Goal: Information Seeking & Learning: Learn about a topic

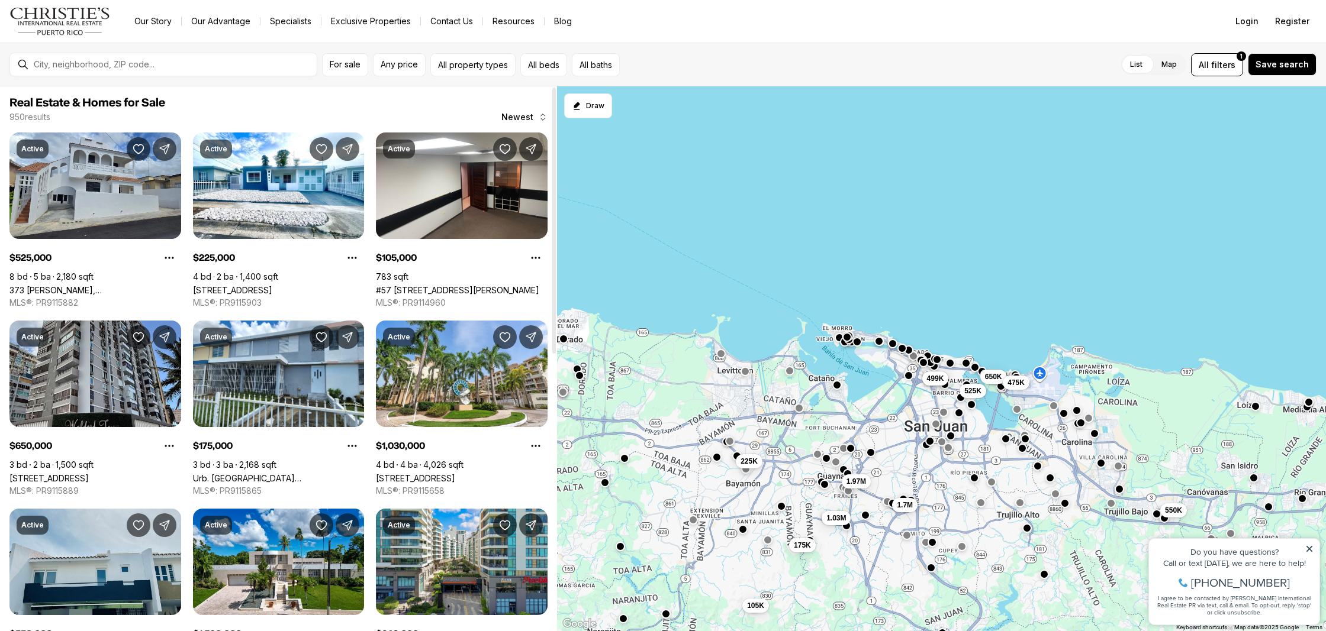
click at [165, 78] on div "For sale Any price All property types All beds All baths List Map List Map All …" at bounding box center [663, 65] width 1326 height 44
click at [162, 68] on input "text" at bounding box center [173, 64] width 278 height 11
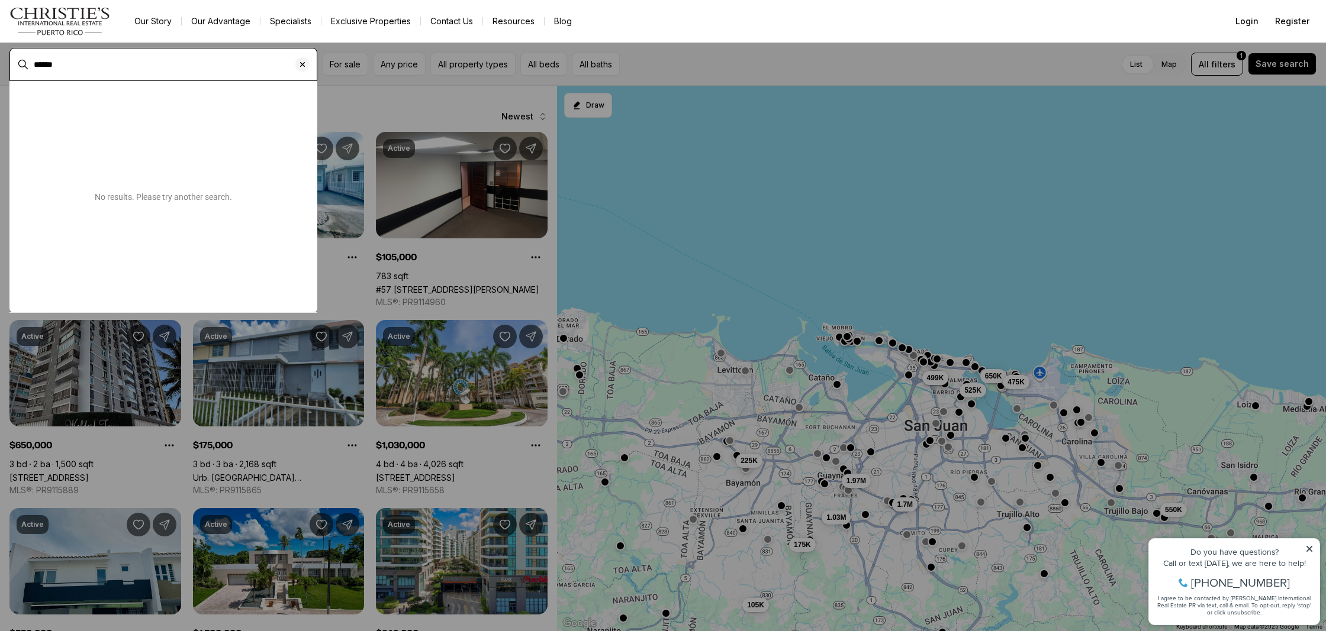
type input "******"
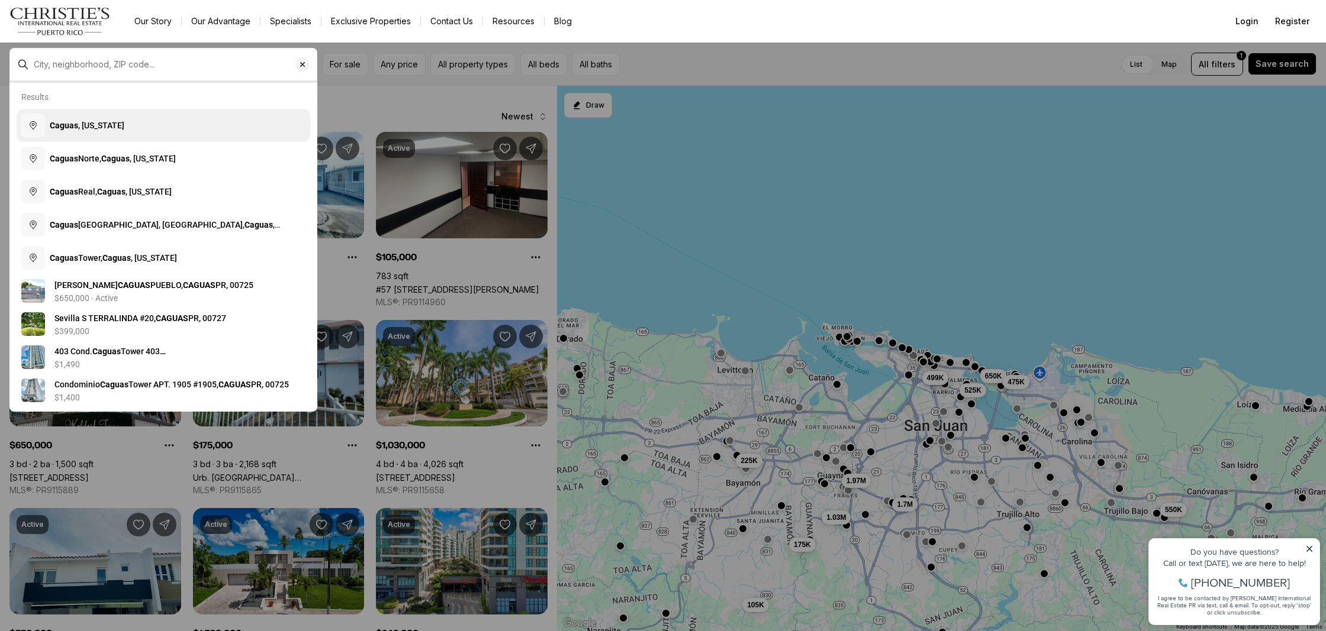
click at [155, 134] on button "[GEOGRAPHIC_DATA] , [US_STATE]" at bounding box center [164, 125] width 294 height 33
type input "**********"
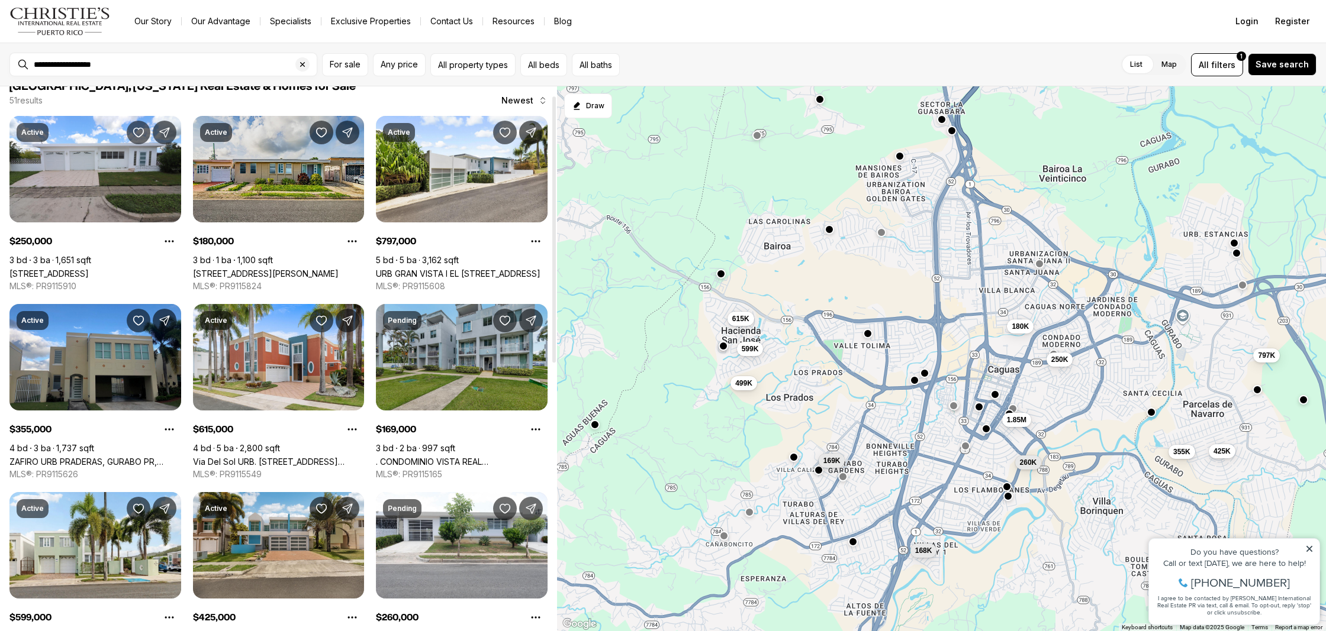
scroll to position [18, 0]
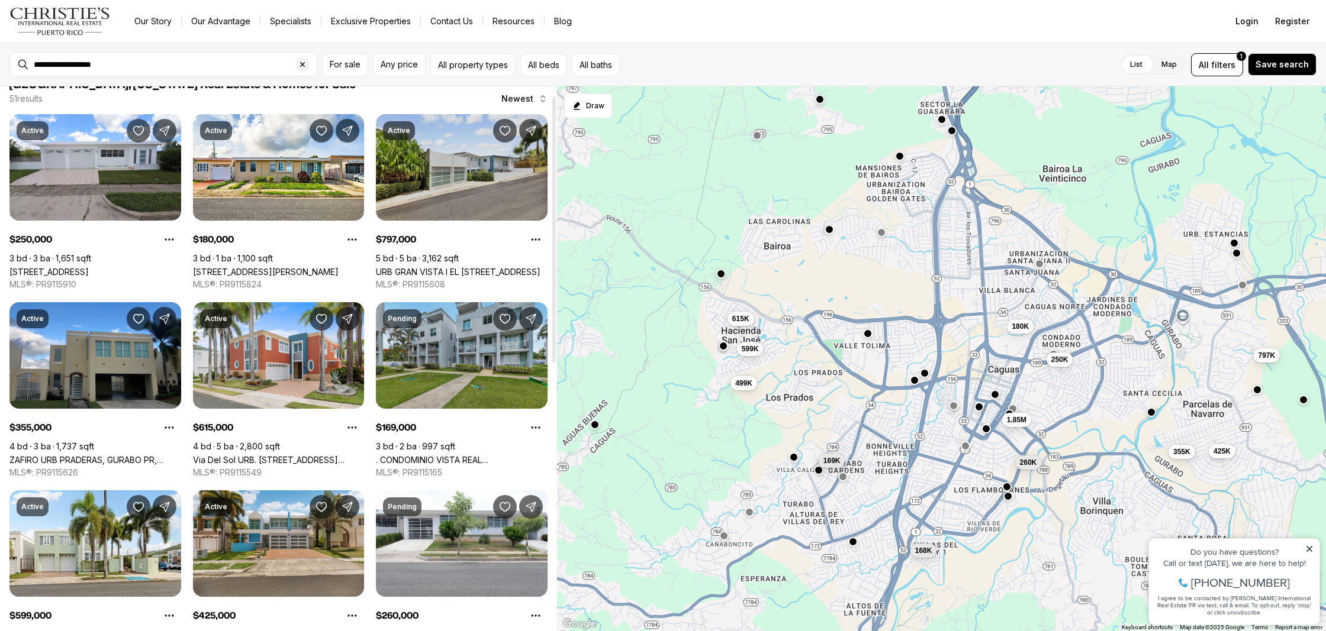
click at [443, 267] on link "URB GRAN VISTA I EL [STREET_ADDRESS]" at bounding box center [458, 272] width 165 height 10
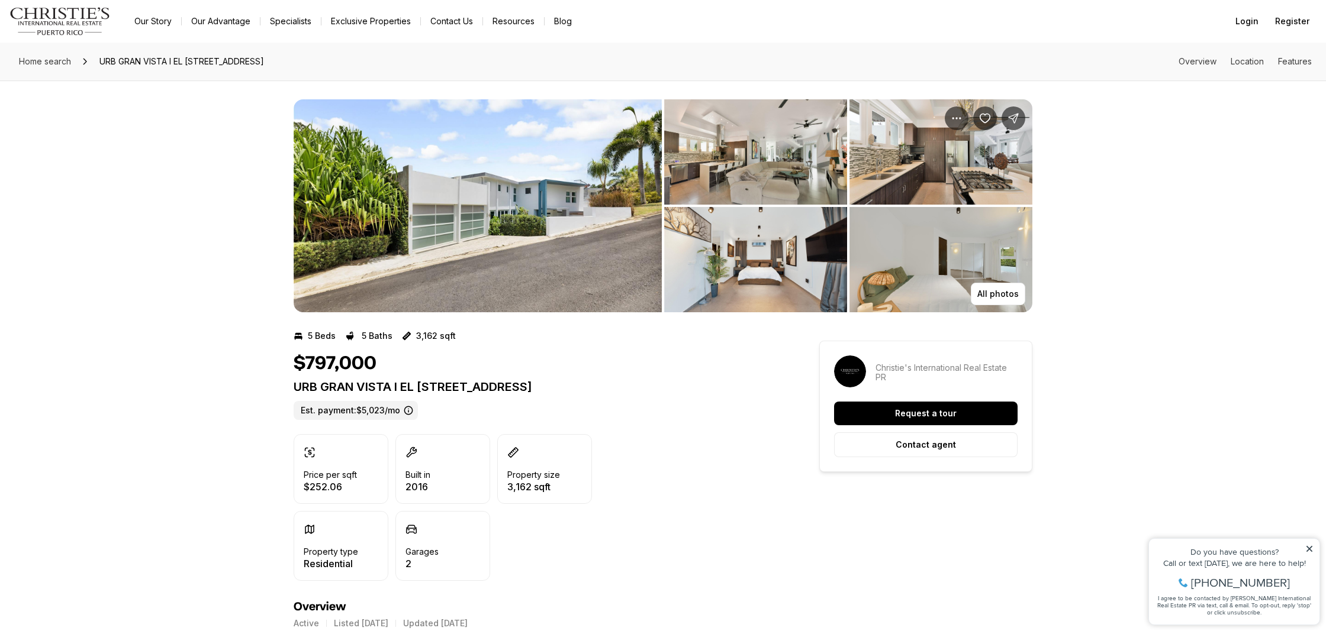
click at [1005, 271] on img "View image gallery" at bounding box center [940, 259] width 183 height 105
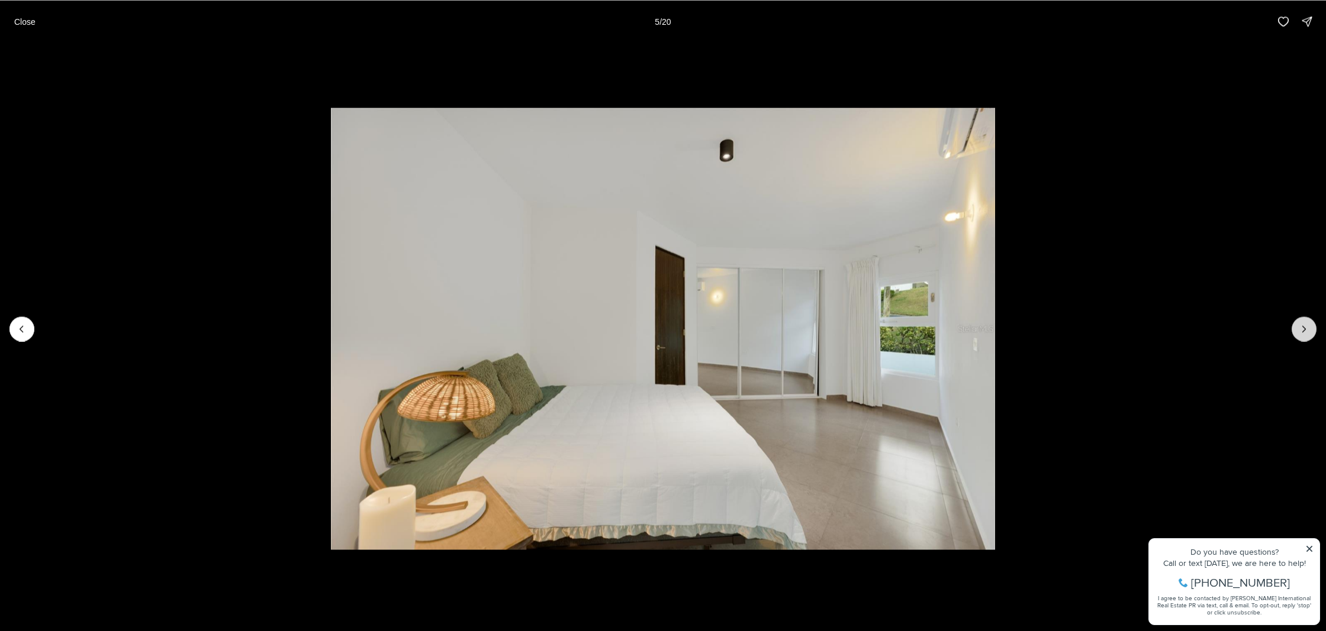
click at [1312, 324] on button "Next slide" at bounding box center [1303, 329] width 25 height 25
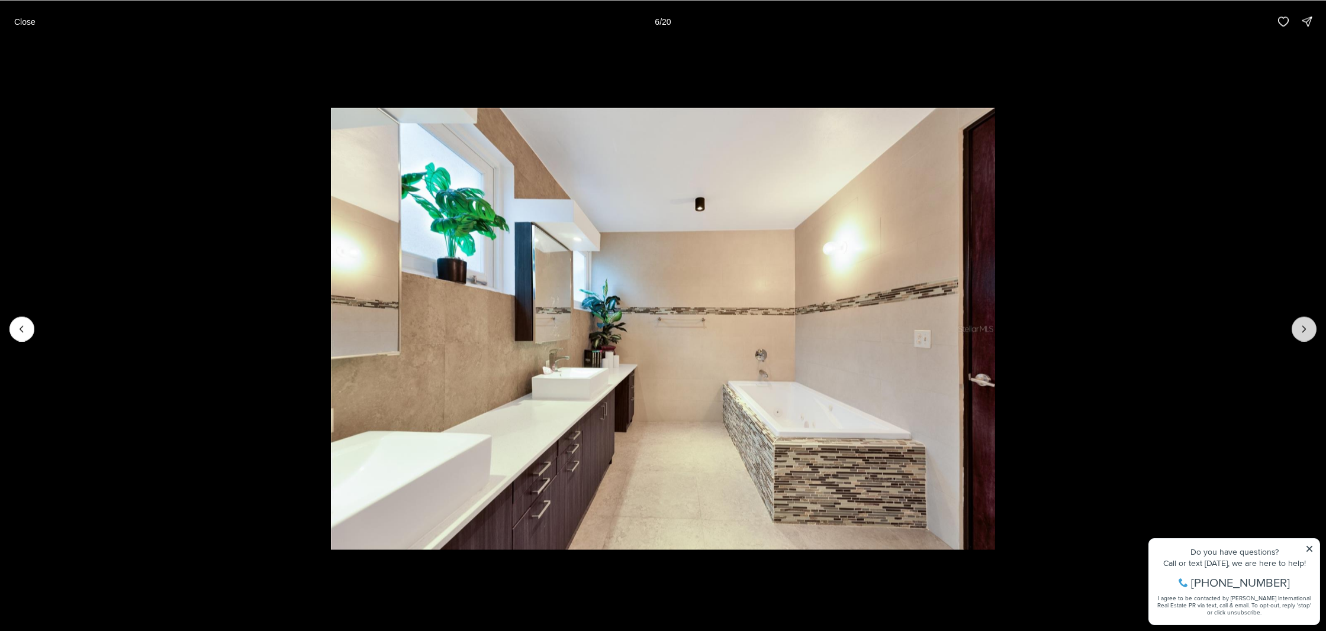
click at [1312, 324] on button "Next slide" at bounding box center [1303, 329] width 25 height 25
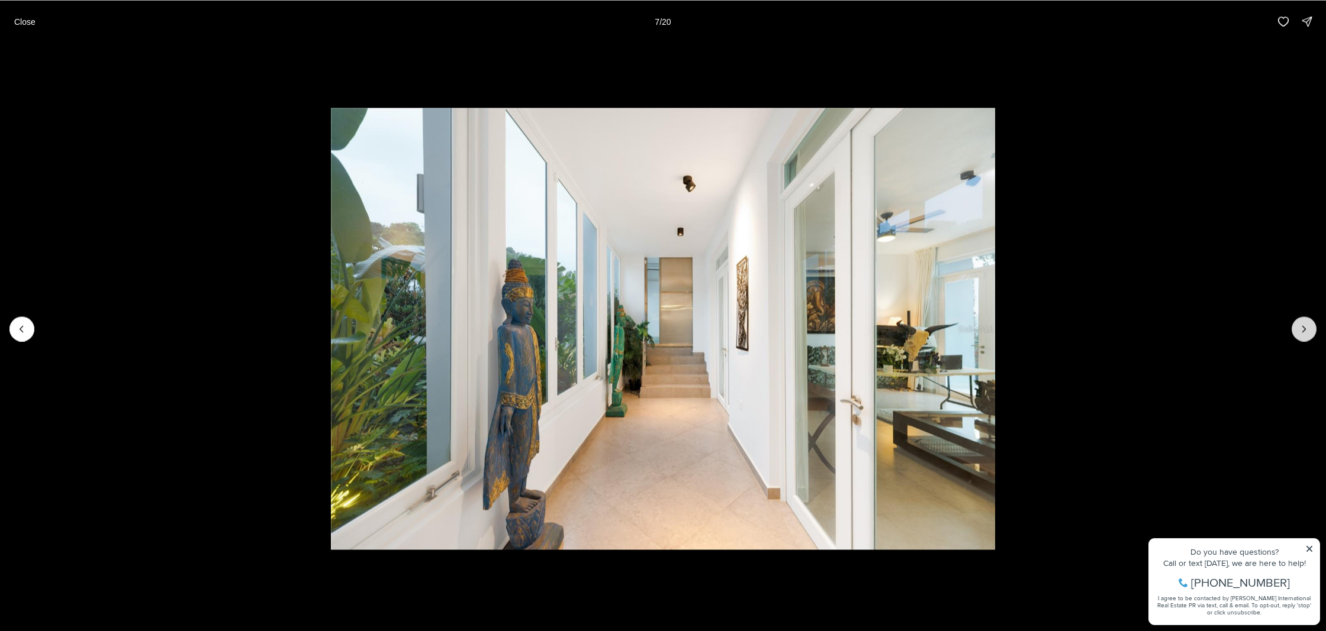
click at [1311, 324] on button "Next slide" at bounding box center [1303, 329] width 25 height 25
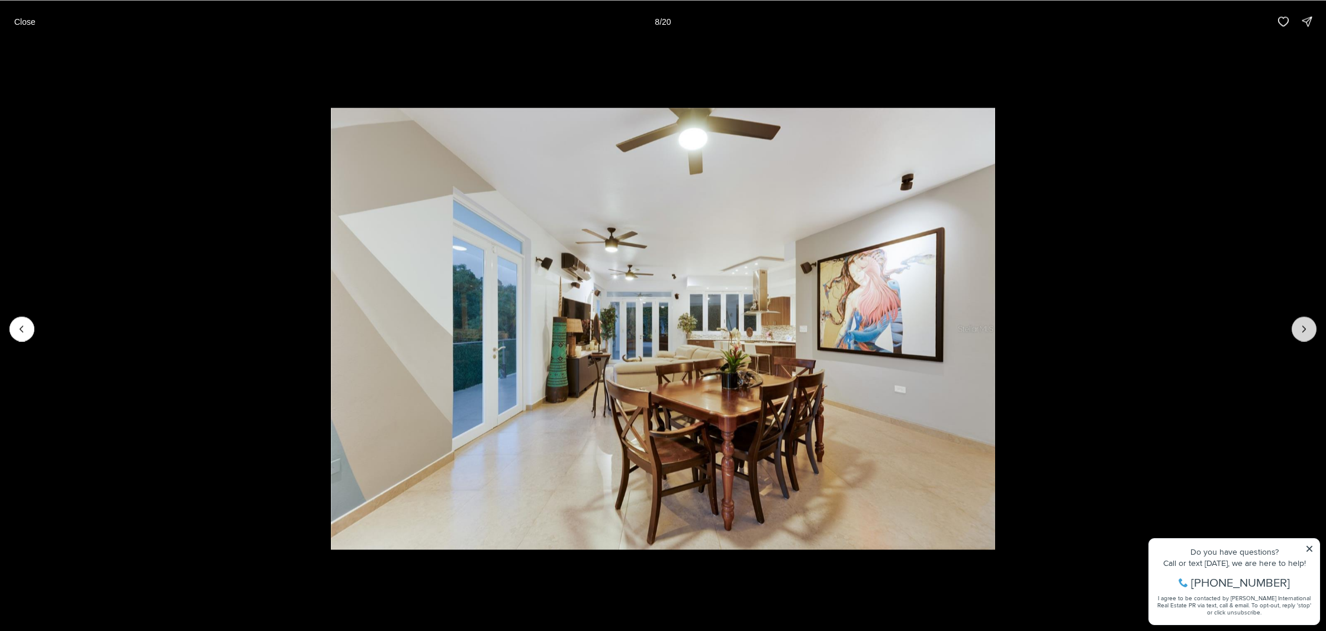
click at [1311, 324] on button "Next slide" at bounding box center [1303, 329] width 25 height 25
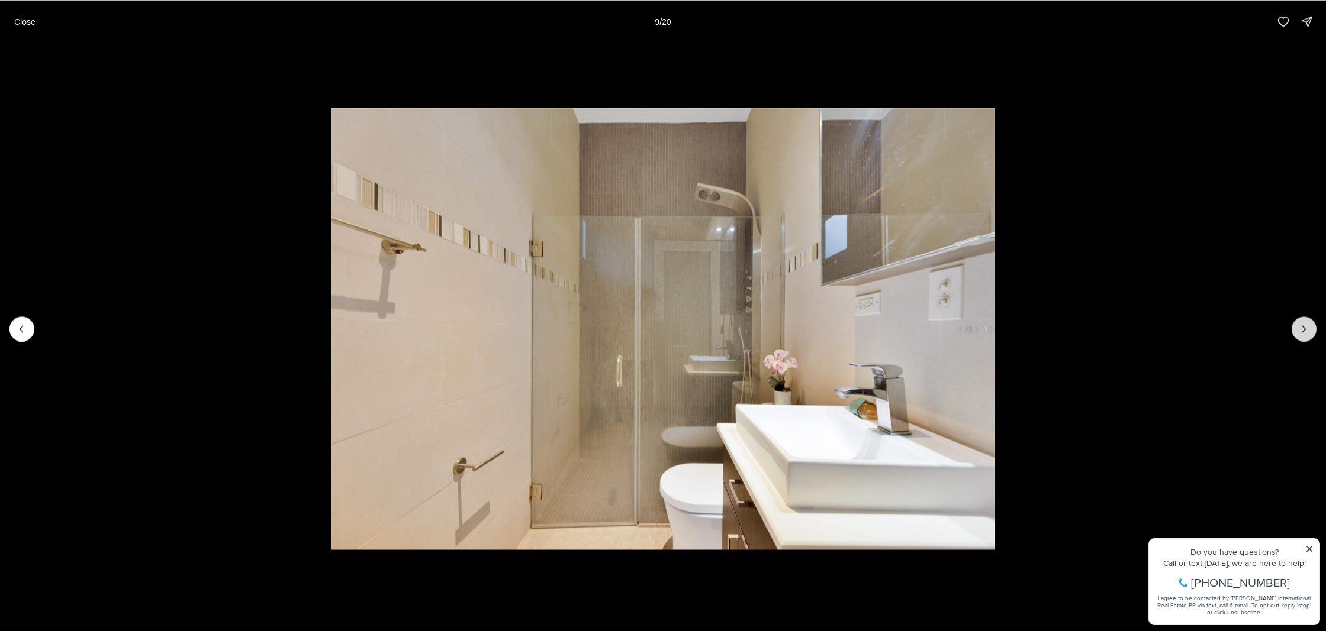
click at [1311, 324] on button "Next slide" at bounding box center [1303, 329] width 25 height 25
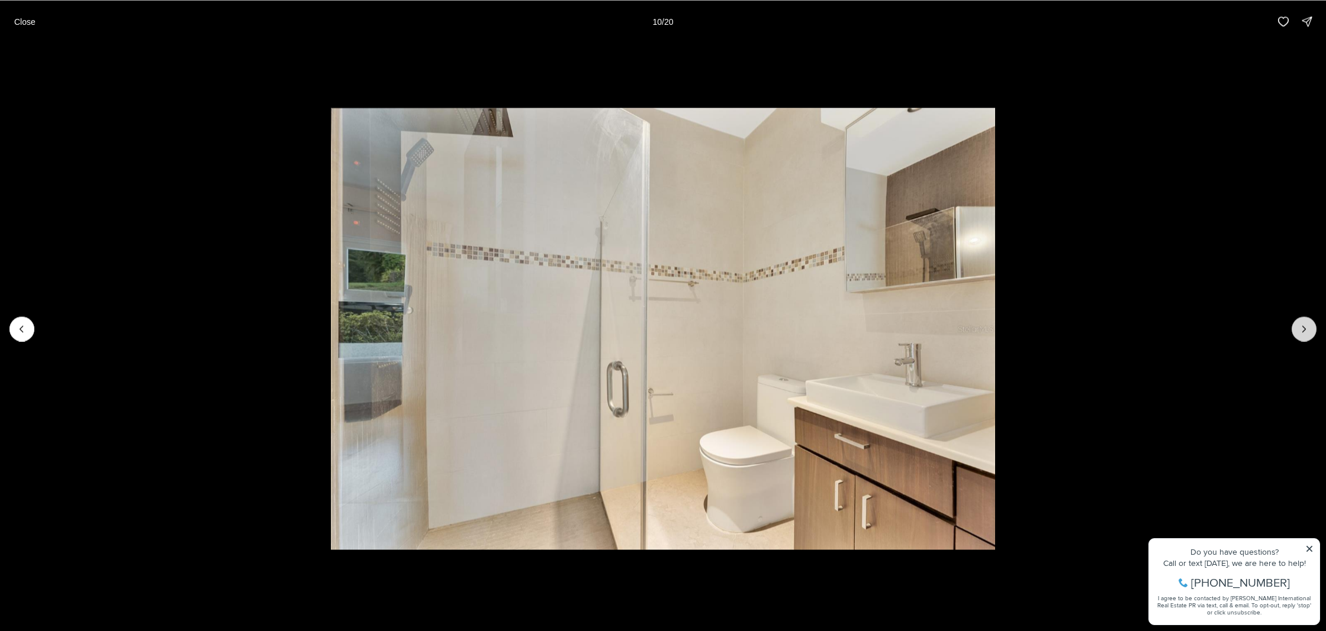
click at [1311, 324] on button "Next slide" at bounding box center [1303, 329] width 25 height 25
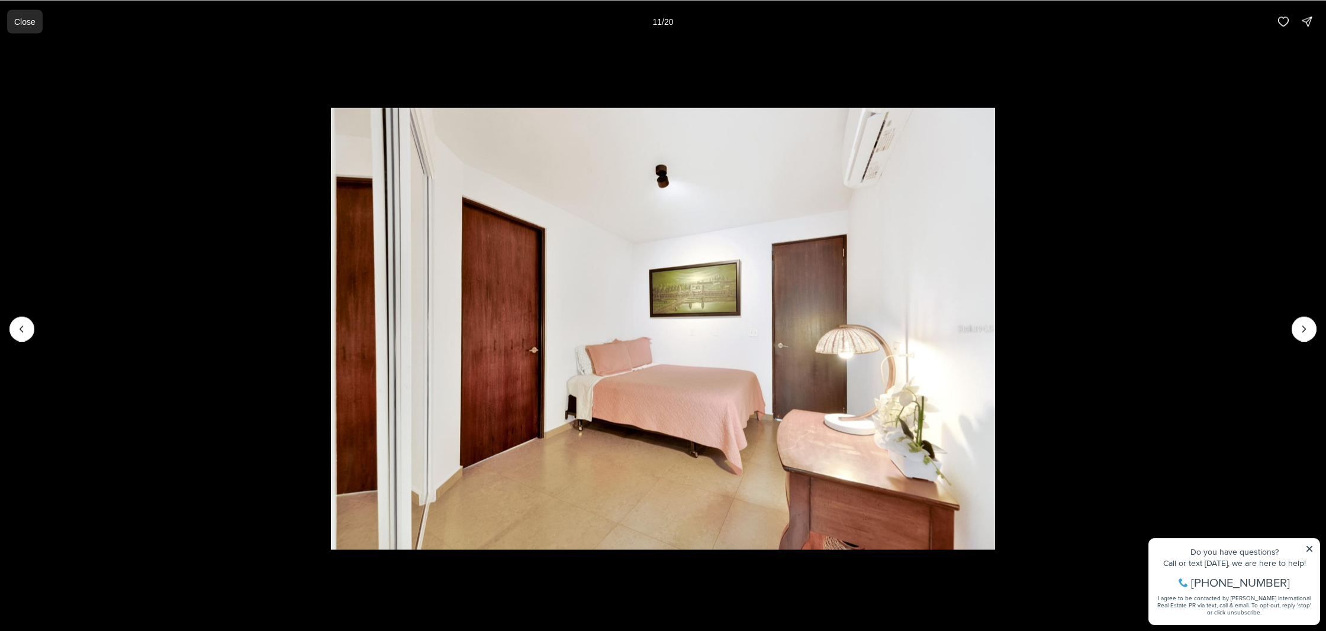
click at [16, 21] on p "Close" at bounding box center [24, 21] width 21 height 9
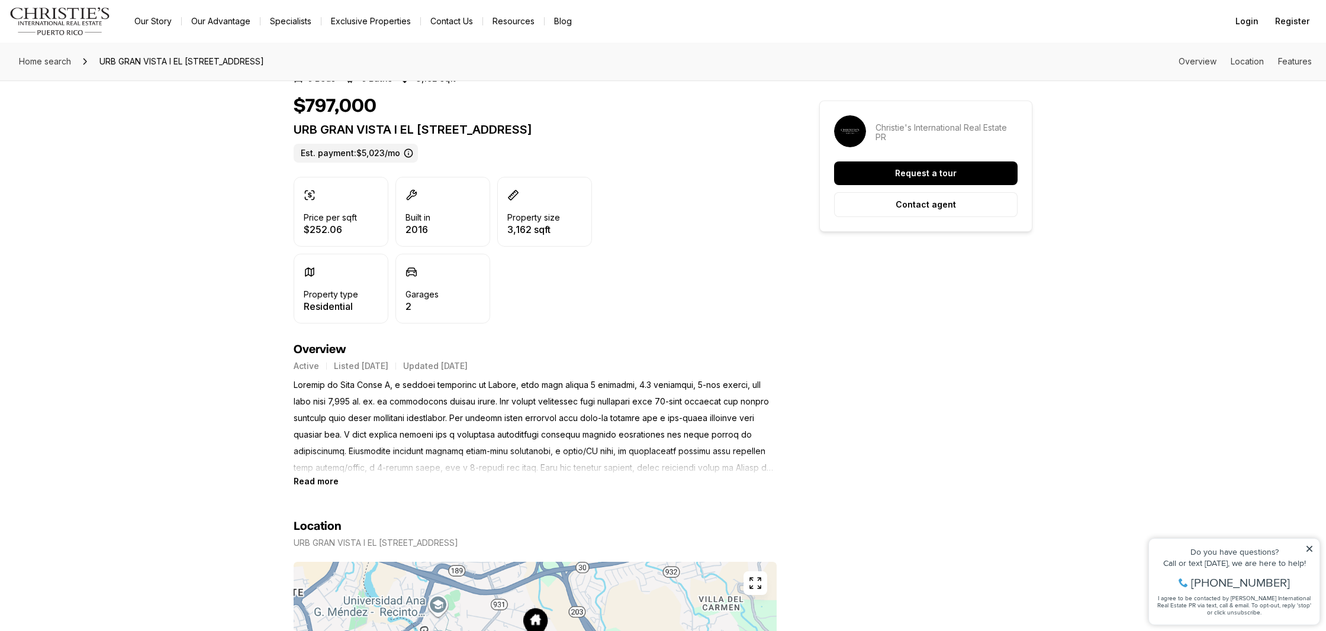
scroll to position [257, 0]
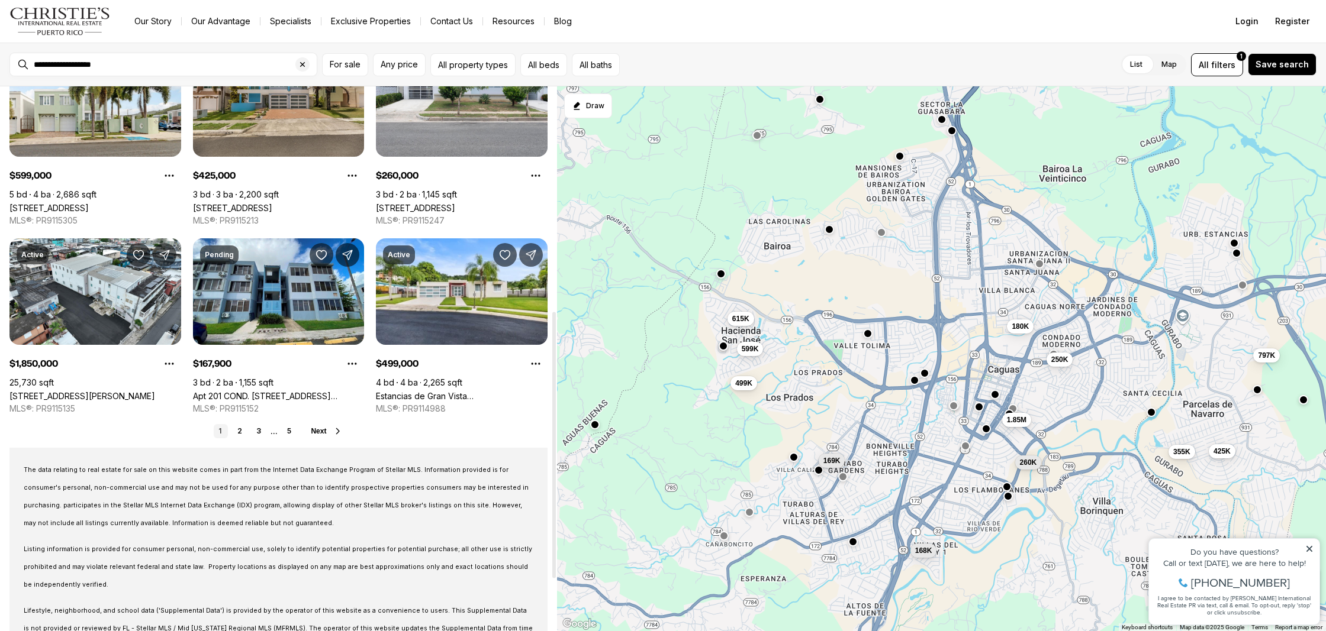
scroll to position [460, 0]
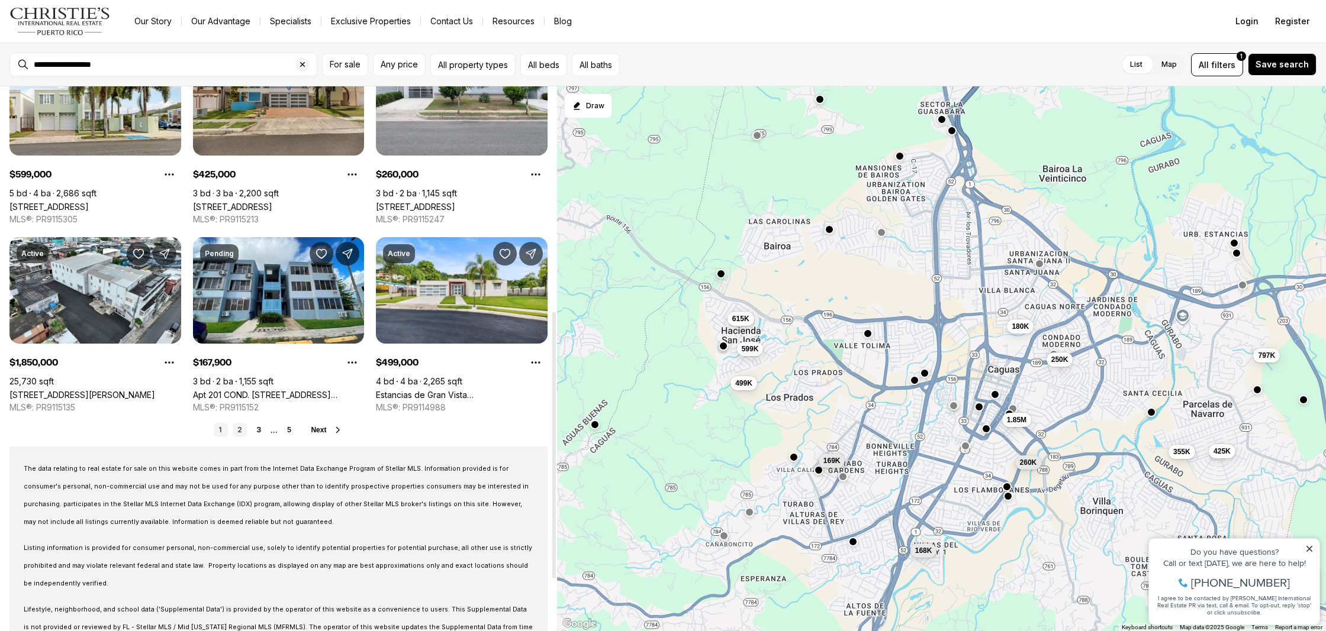
click at [237, 429] on link "2" at bounding box center [240, 430] width 14 height 14
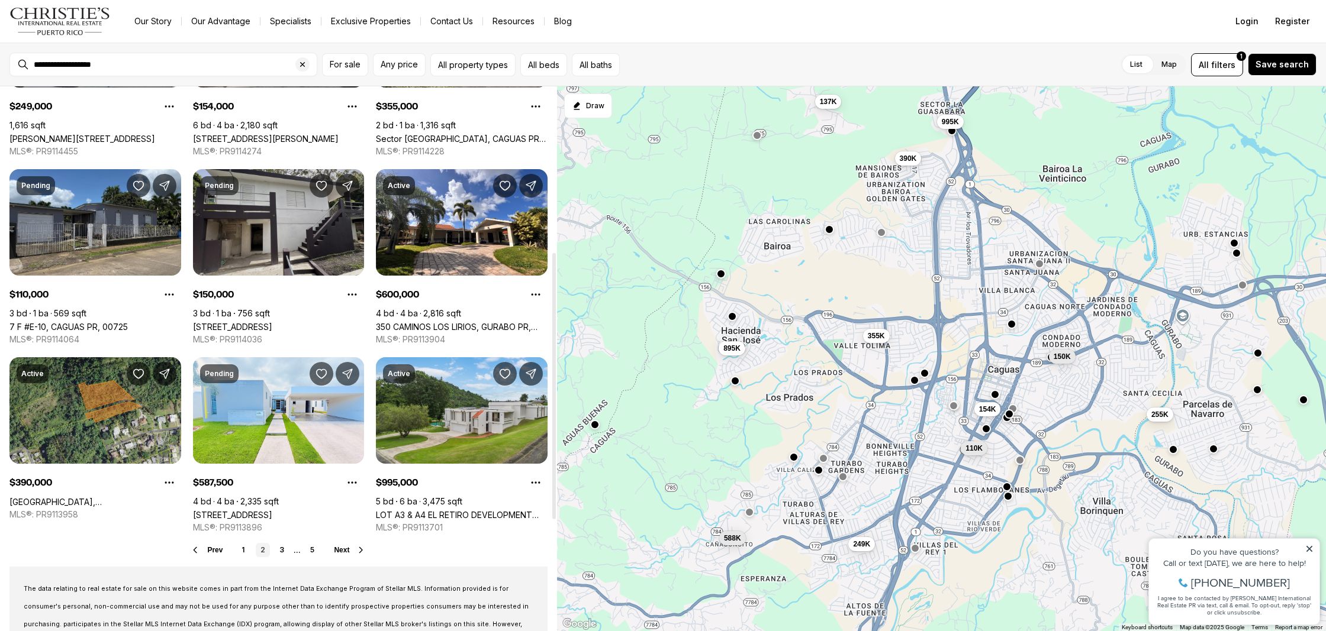
scroll to position [341, 0]
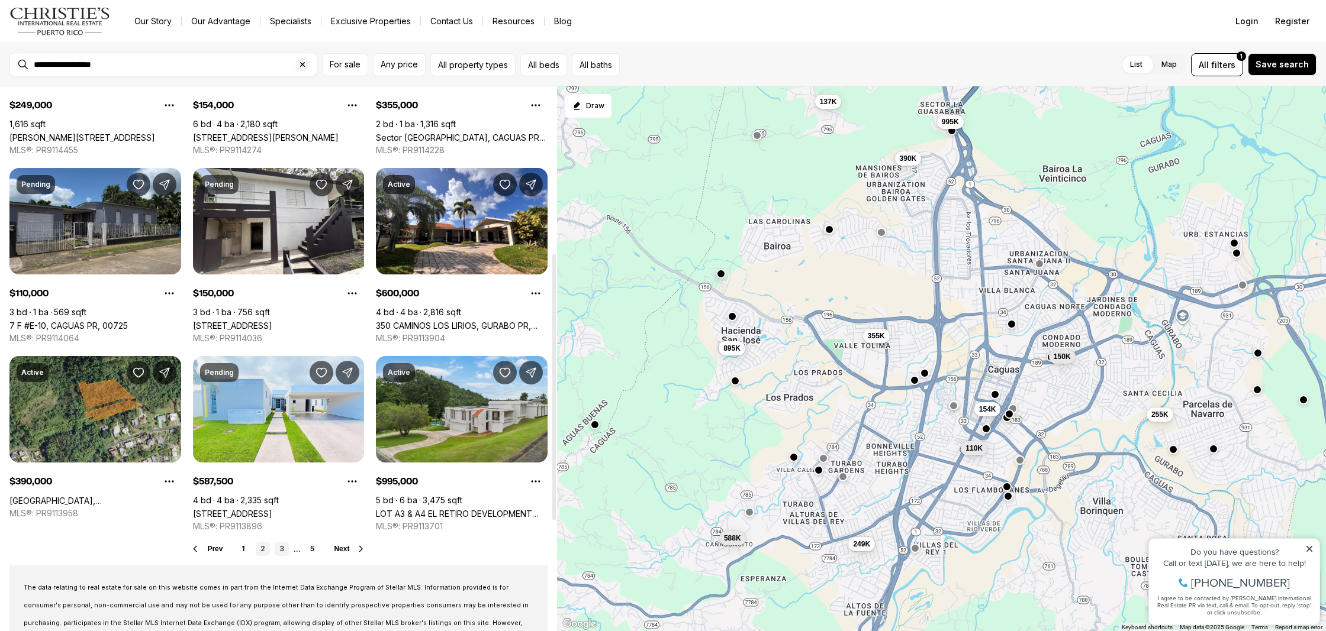
click at [283, 550] on link "3" at bounding box center [282, 549] width 14 height 14
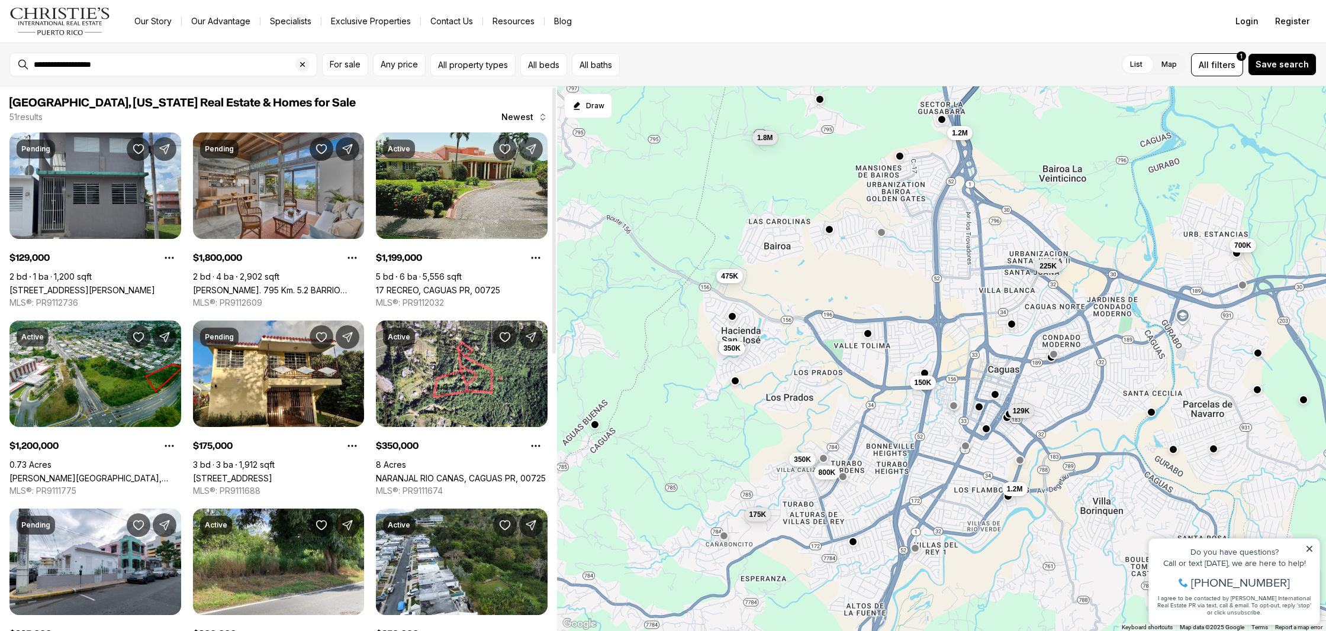
click at [240, 285] on link "Carr. 795 Km. 5.2 BARRIO RIO CAÑAS, CAGUAS PR, 00725" at bounding box center [279, 290] width 172 height 10
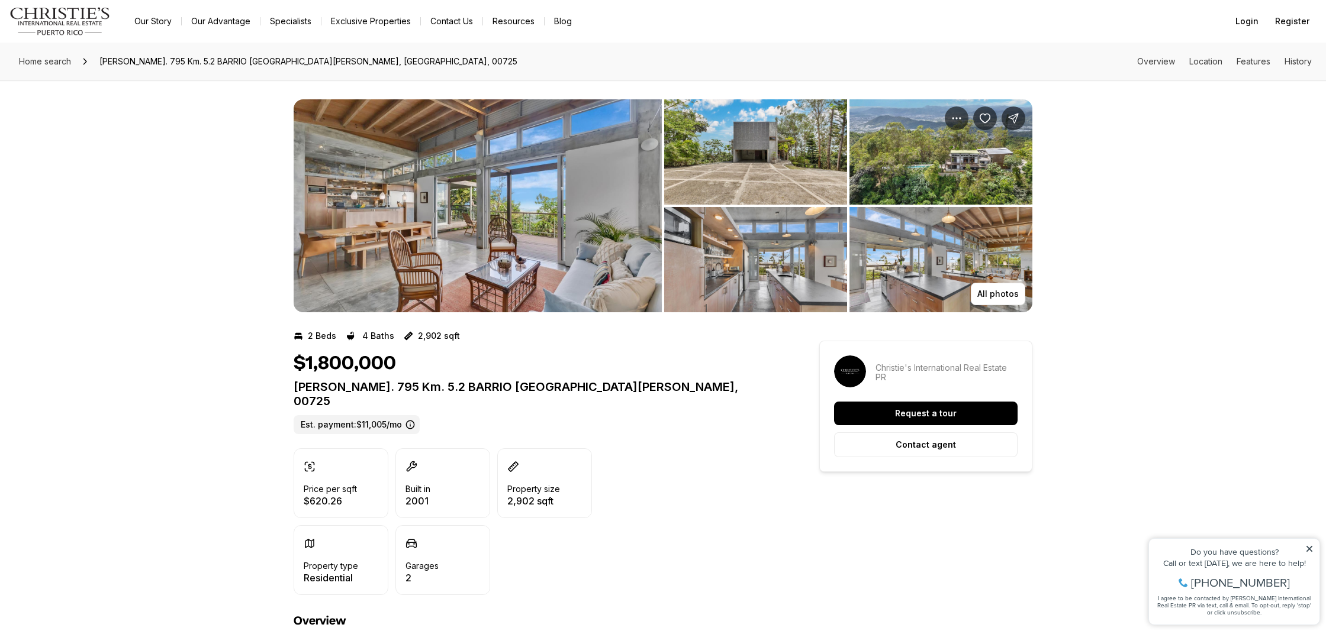
click at [988, 280] on img "View image gallery" at bounding box center [940, 259] width 183 height 105
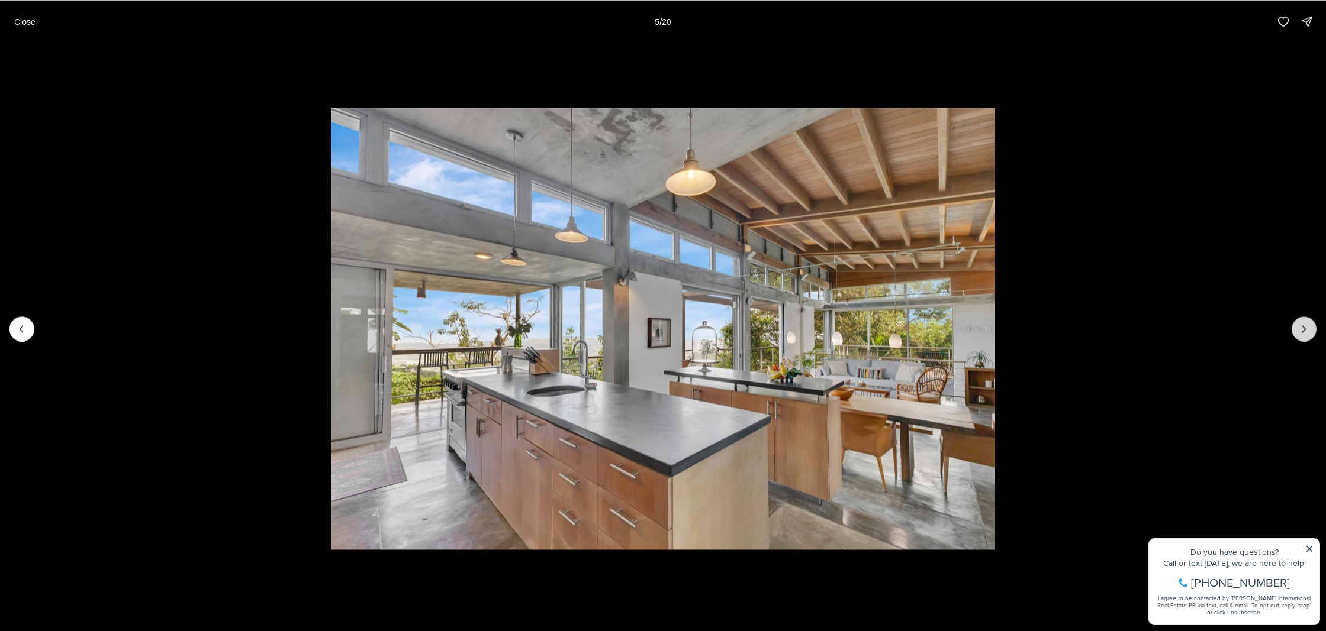
click at [1306, 332] on icon "Next slide" at bounding box center [1304, 329] width 12 height 12
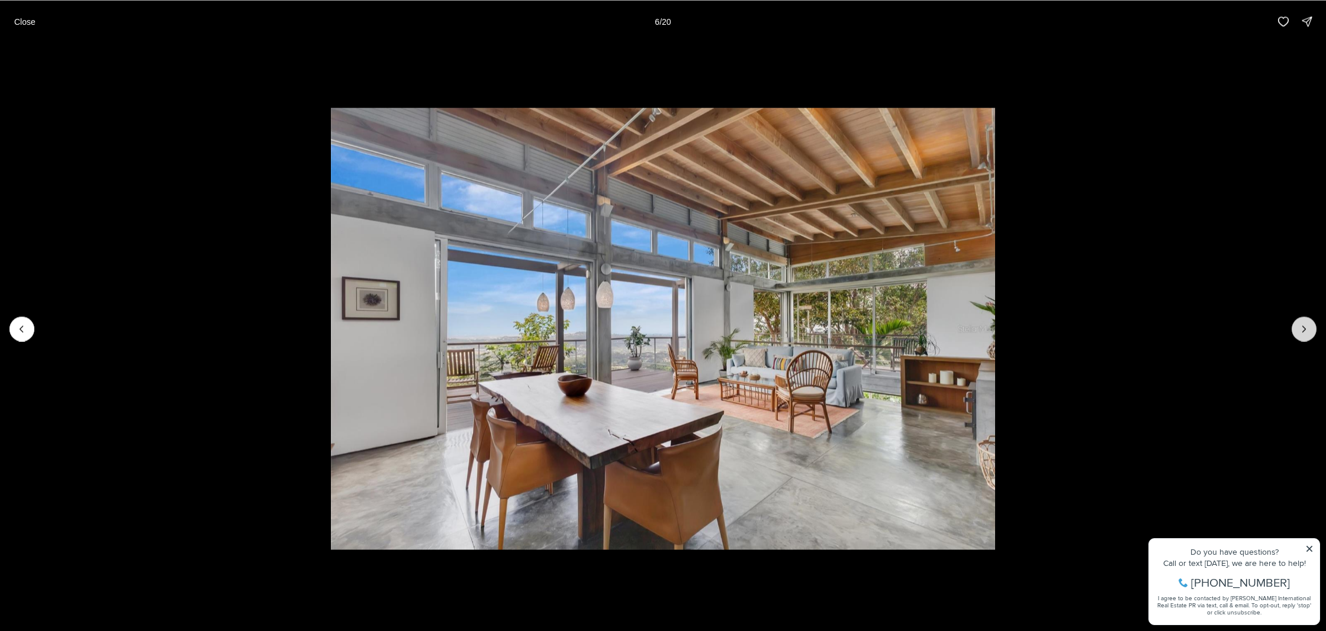
click at [1306, 332] on icon "Next slide" at bounding box center [1304, 329] width 12 height 12
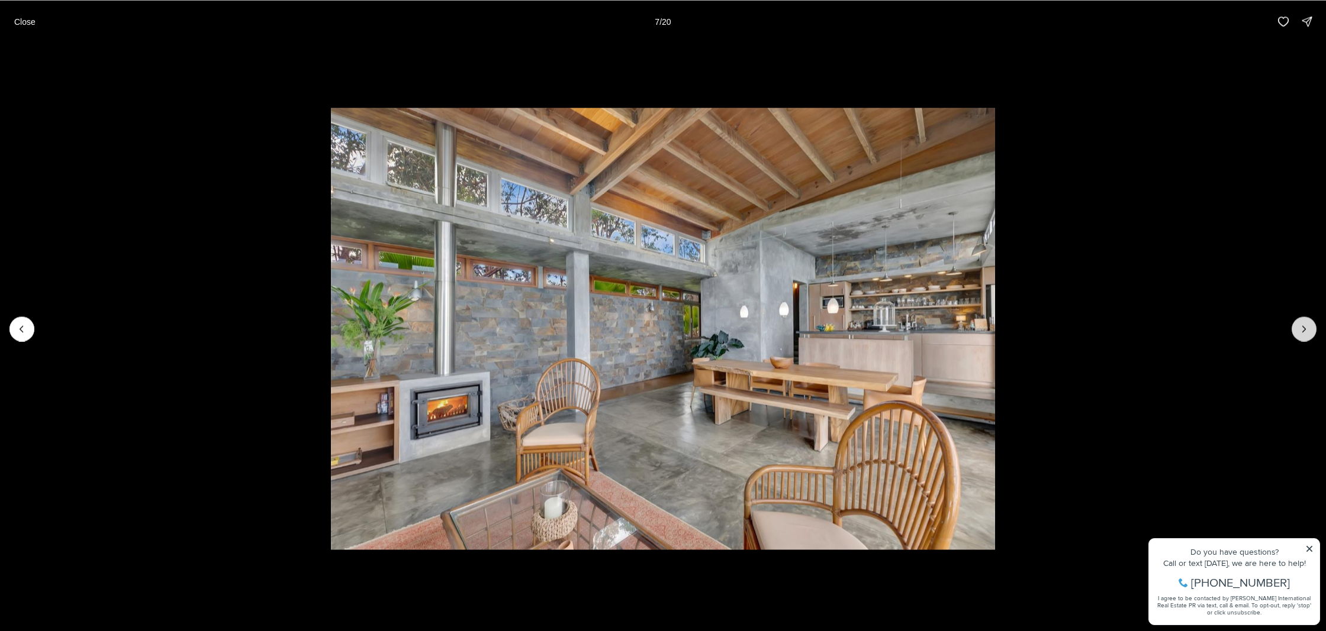
click at [1306, 332] on icon "Next slide" at bounding box center [1304, 329] width 12 height 12
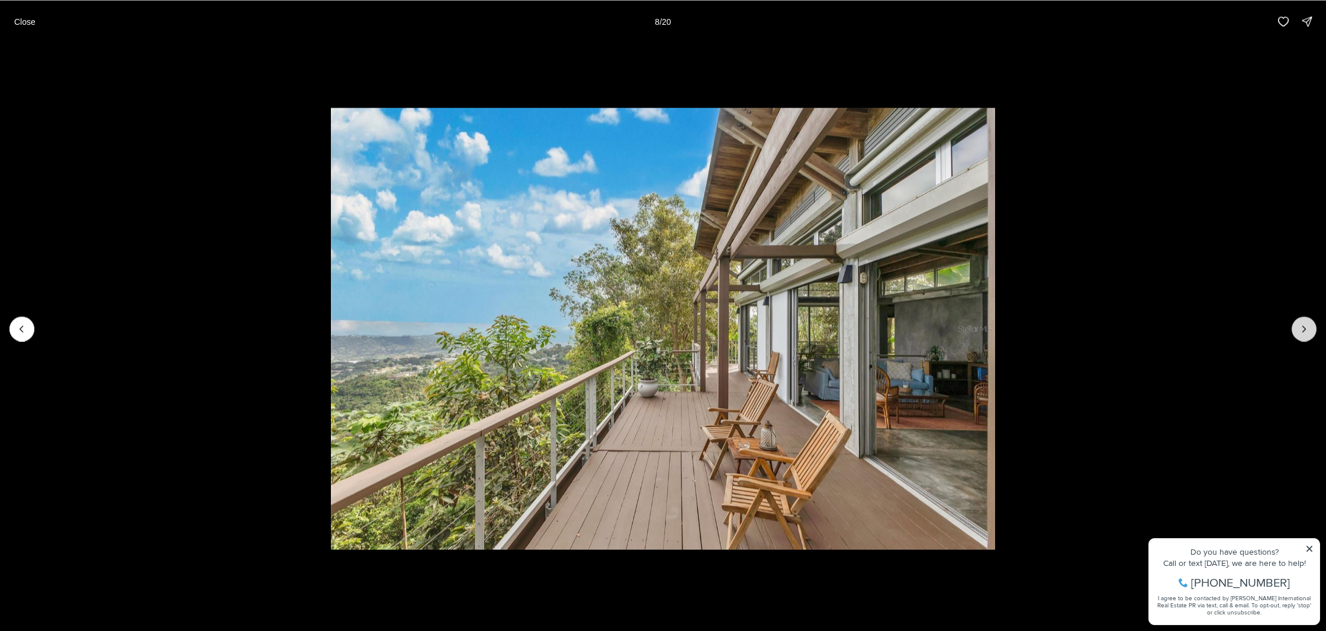
click at [1306, 332] on icon "Next slide" at bounding box center [1304, 329] width 12 height 12
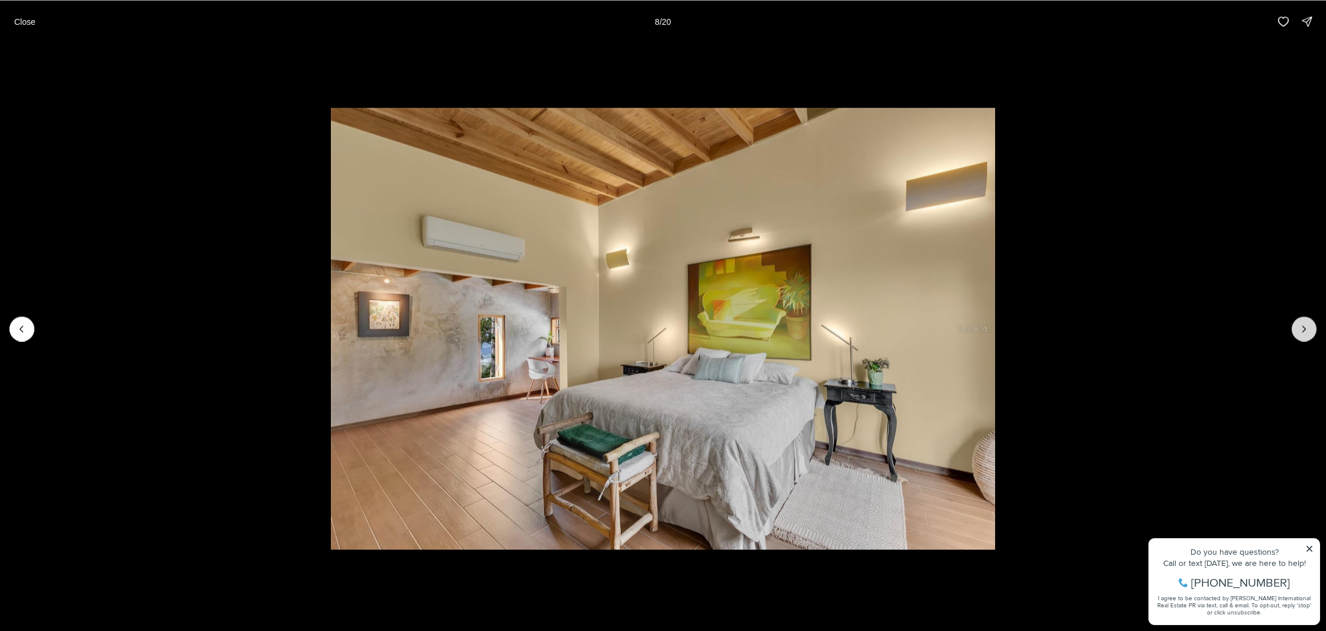
click at [1306, 332] on icon "Next slide" at bounding box center [1304, 329] width 12 height 12
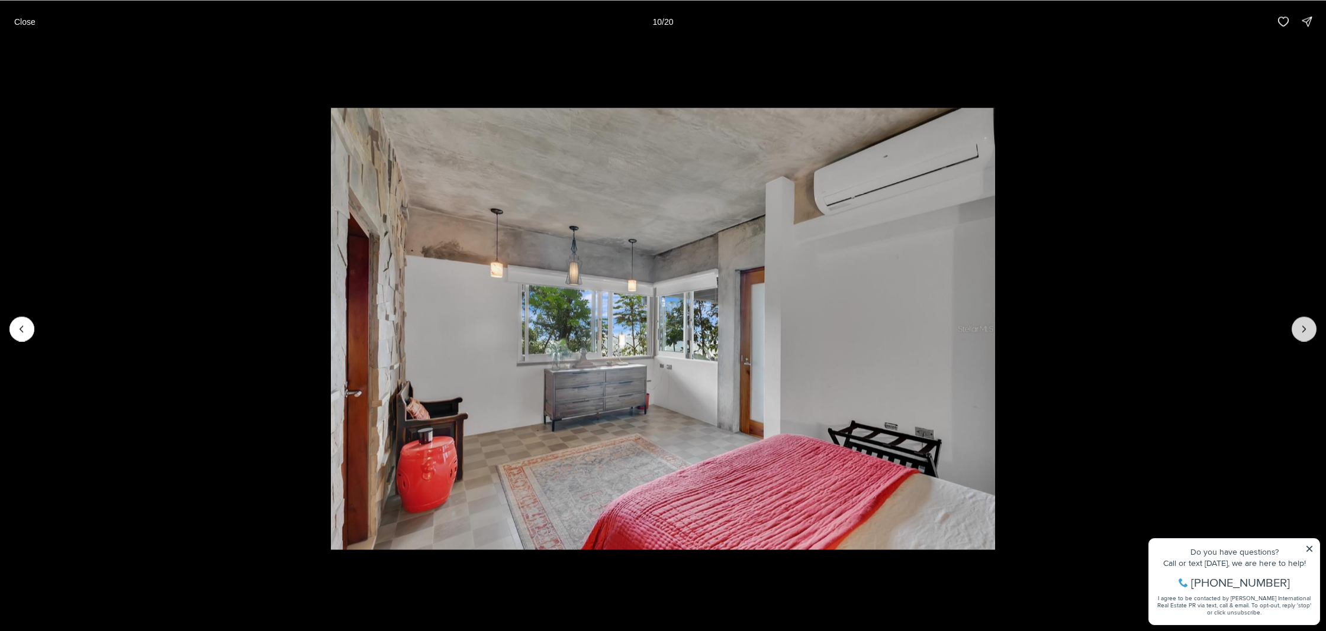
click at [1306, 332] on icon "Next slide" at bounding box center [1304, 329] width 12 height 12
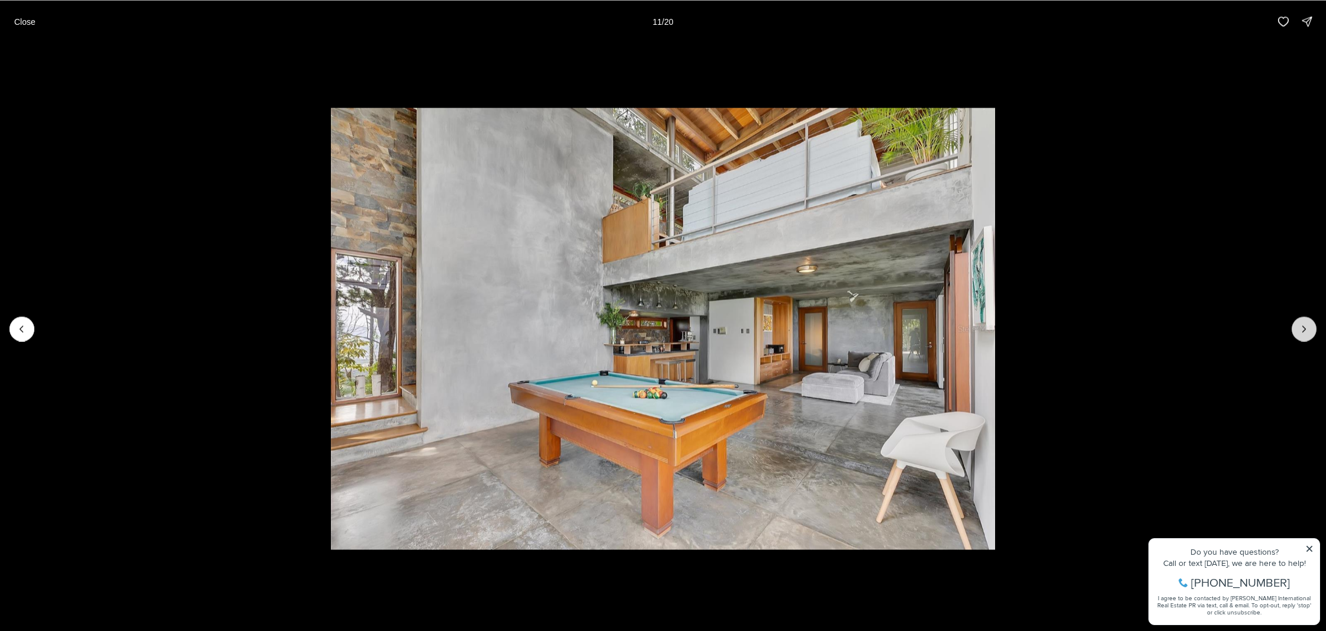
click at [1306, 332] on icon "Next slide" at bounding box center [1304, 329] width 12 height 12
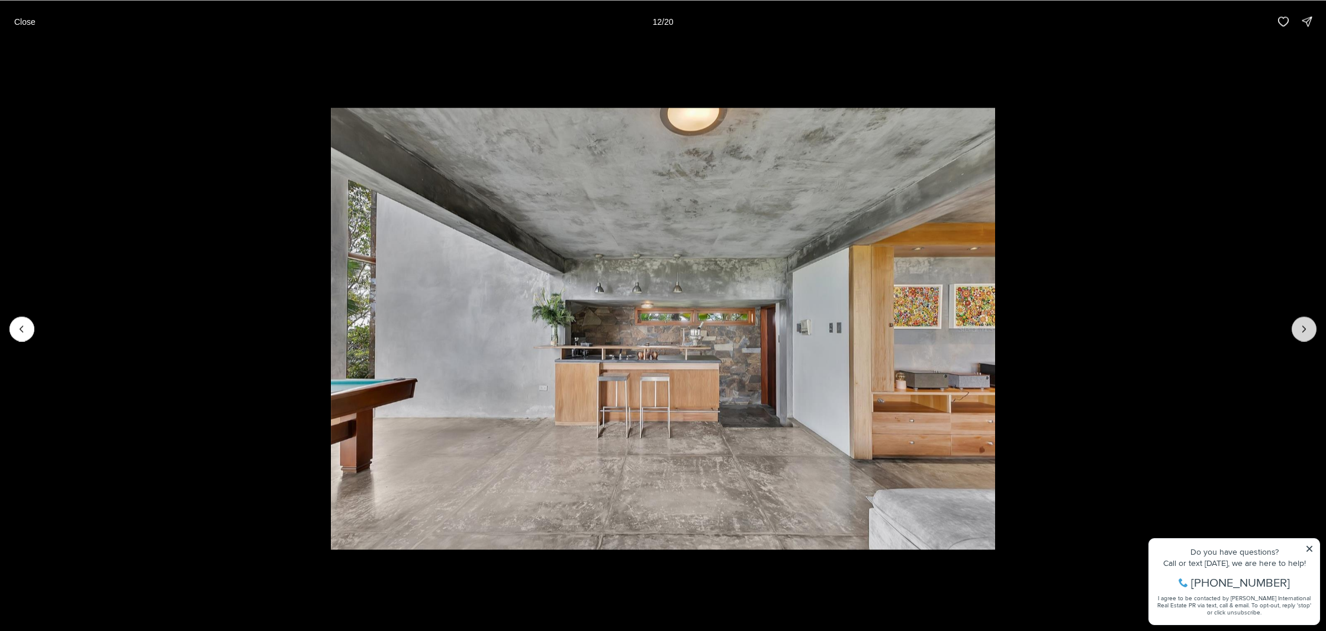
click at [1305, 331] on icon "Next slide" at bounding box center [1304, 329] width 12 height 12
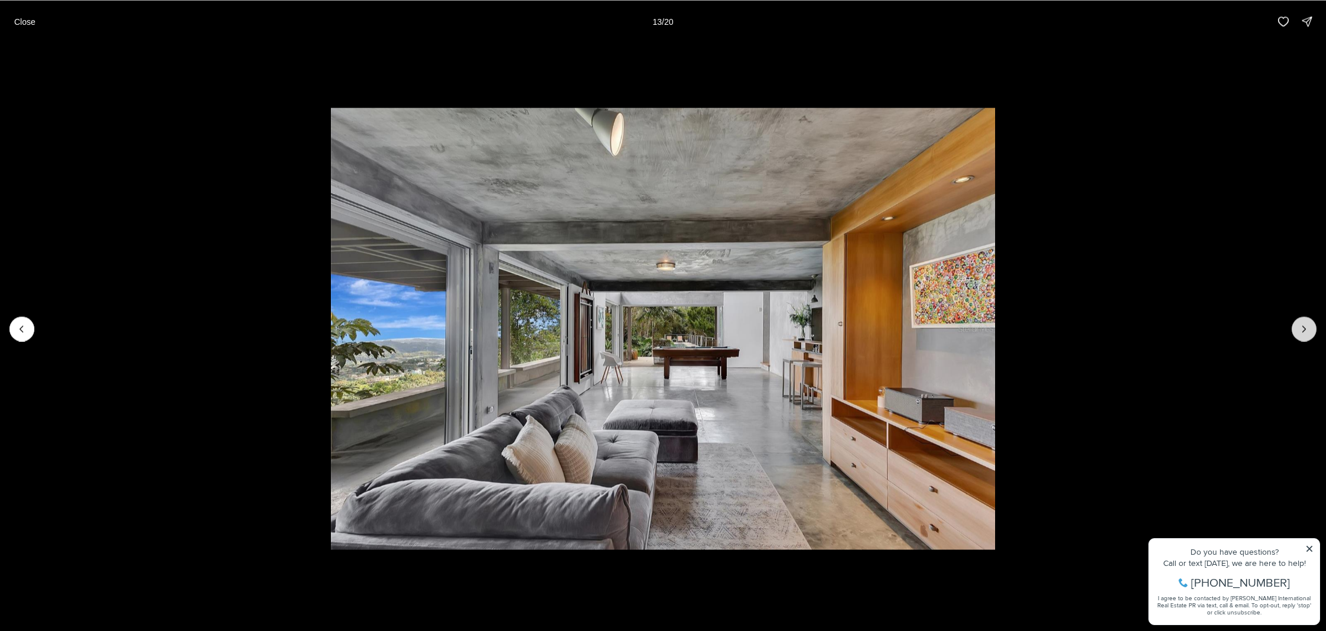
click at [1305, 331] on icon "Next slide" at bounding box center [1304, 329] width 12 height 12
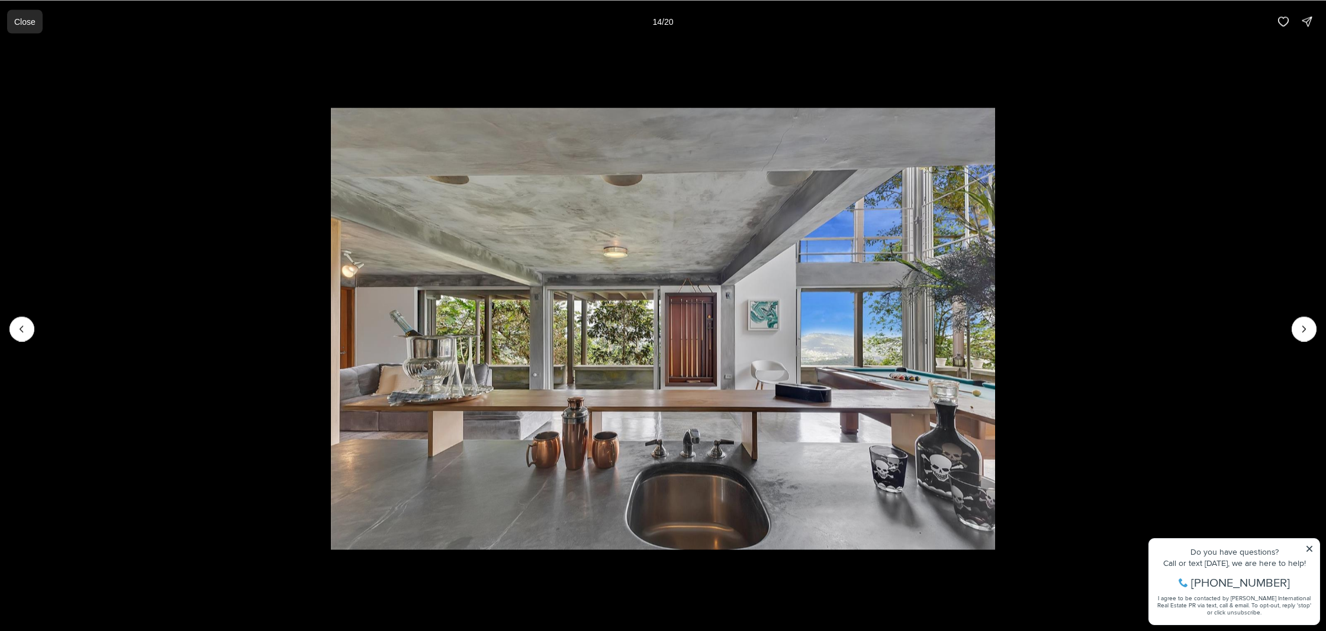
click at [15, 27] on button "Close" at bounding box center [25, 21] width 36 height 24
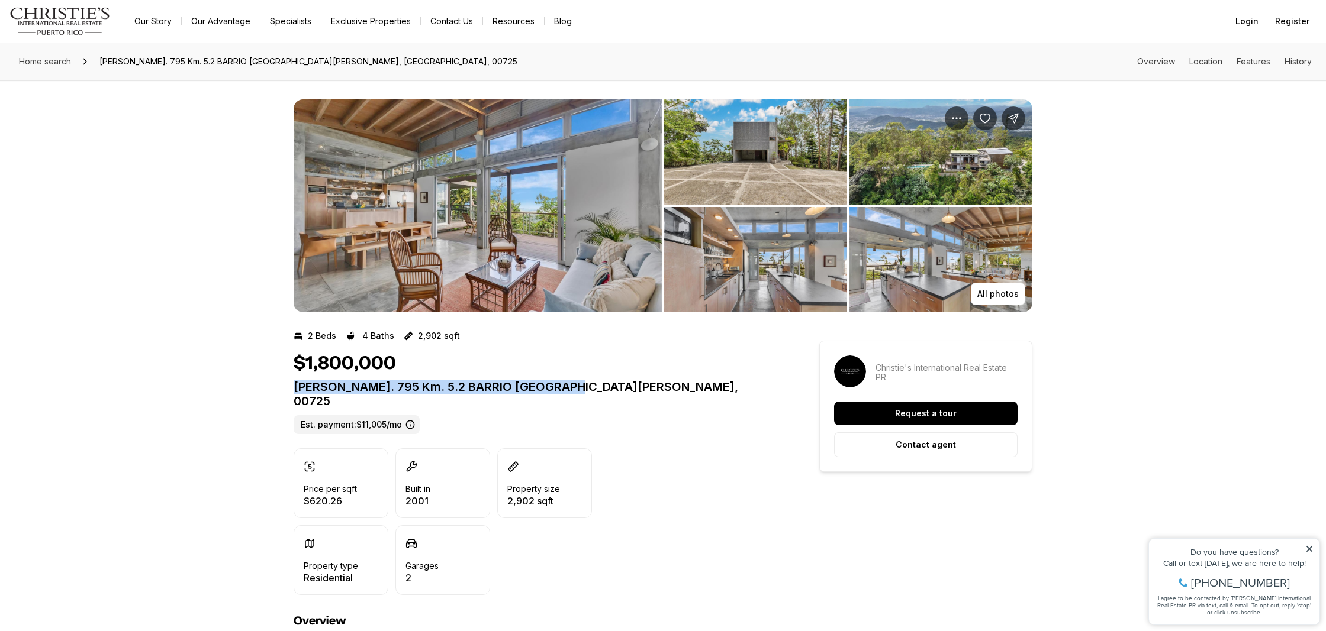
drag, startPoint x: 293, startPoint y: 388, endPoint x: 588, endPoint y: 393, distance: 295.3
drag, startPoint x: 620, startPoint y: 391, endPoint x: 631, endPoint y: 392, distance: 10.7
click at [620, 391] on p "Carr. 795 Km. 5.2 BARRIO RIO CAÑAS CAGUAS PR, 00725" at bounding box center [535, 394] width 483 height 28
drag, startPoint x: 646, startPoint y: 391, endPoint x: 304, endPoint y: 393, distance: 341.5
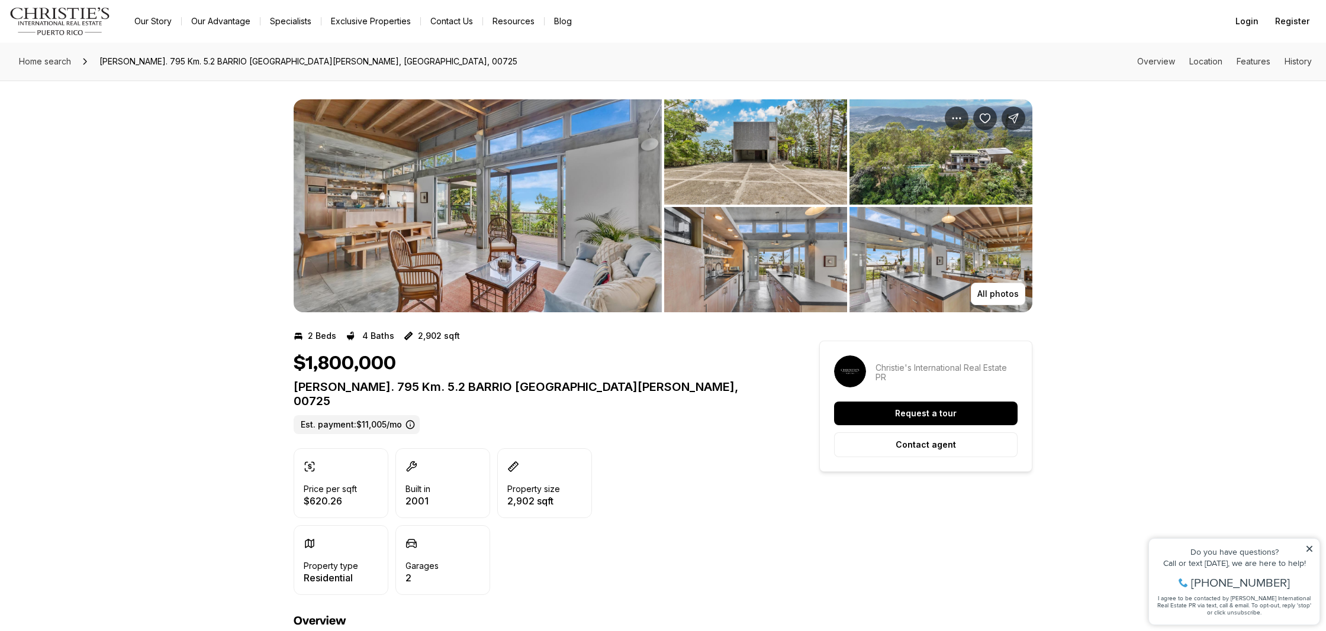
drag, startPoint x: 307, startPoint y: 393, endPoint x: 299, endPoint y: 392, distance: 8.3
click at [305, 393] on p "Carr. 795 Km. 5.2 BARRIO RIO CAÑAS CAGUAS PR, 00725" at bounding box center [535, 394] width 483 height 28
drag, startPoint x: 296, startPoint y: 389, endPoint x: 618, endPoint y: 398, distance: 322.6
click at [618, 398] on div "Carr. 795 Km. 5.2 BARRIO RIO CAÑAS CAGUAS PR, 00725 Est. payment: $11,005/mo" at bounding box center [535, 407] width 483 height 54
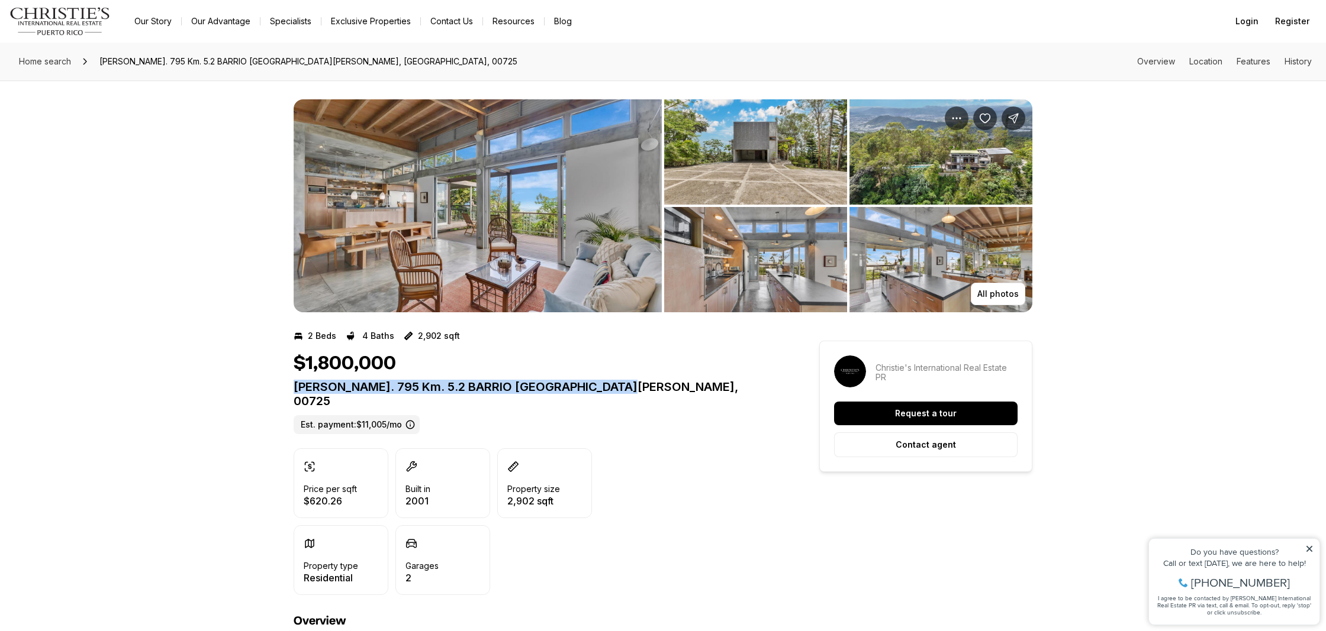
copy p "Carr. 795 Km. 5.2 BARRIO RIO CAÑAS CAGUAS PR, 00725"
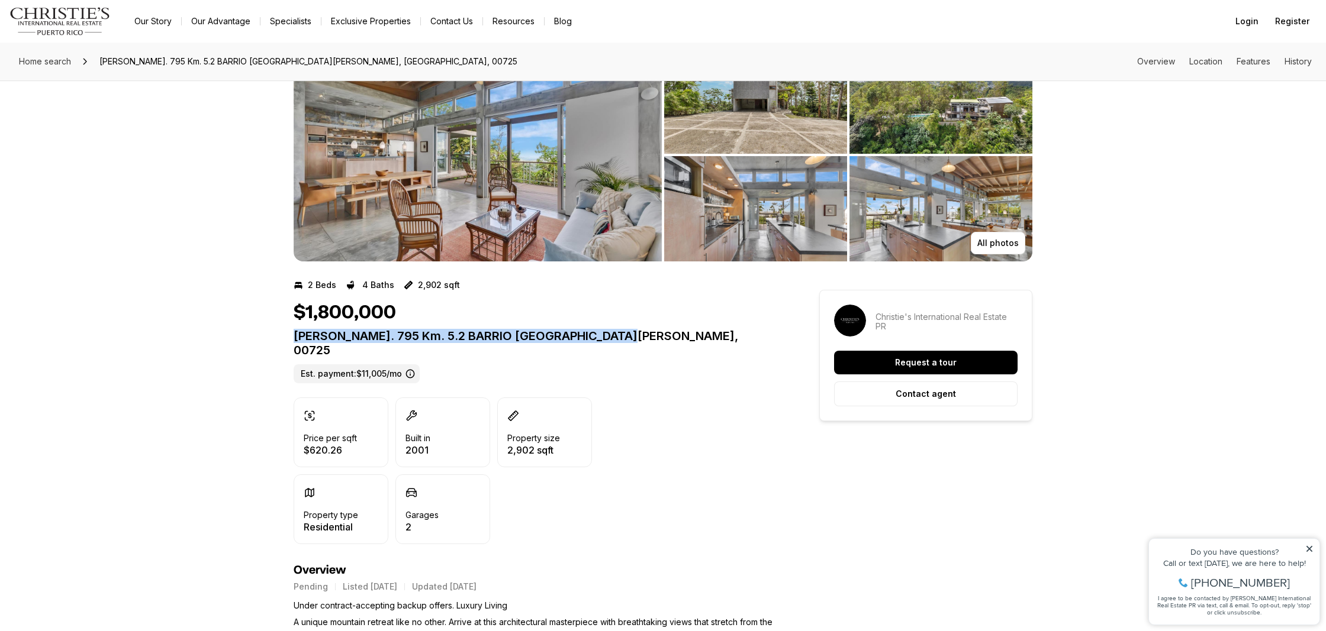
scroll to position [53, 0]
